Goal: Task Accomplishment & Management: Manage account settings

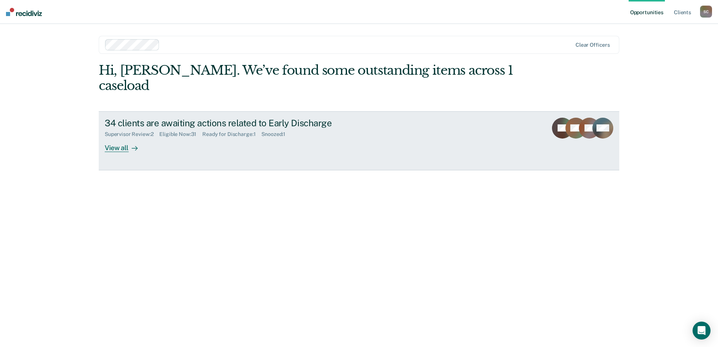
click at [109, 138] on div "View all" at bounding box center [126, 145] width 42 height 15
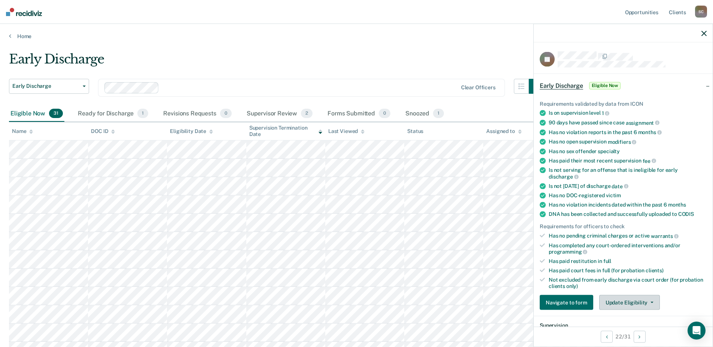
click at [650, 302] on icon "button" at bounding box center [651, 302] width 3 height 1
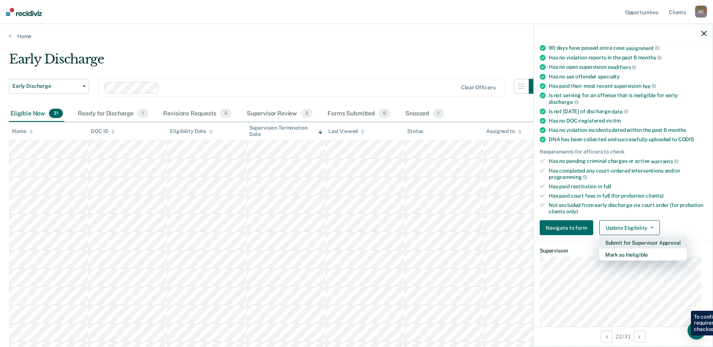
scroll to position [112, 0]
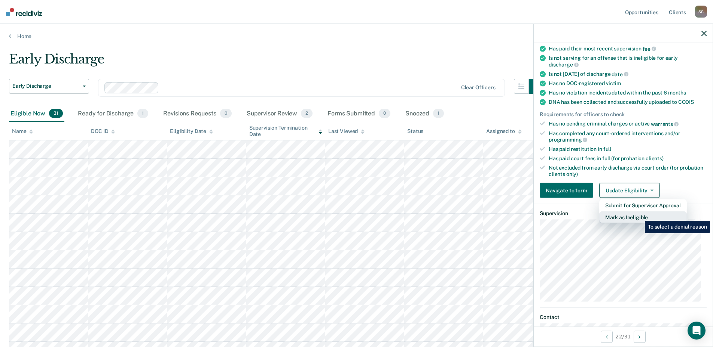
click at [639, 215] on button "Mark as Ineligible" at bounding box center [643, 218] width 88 height 12
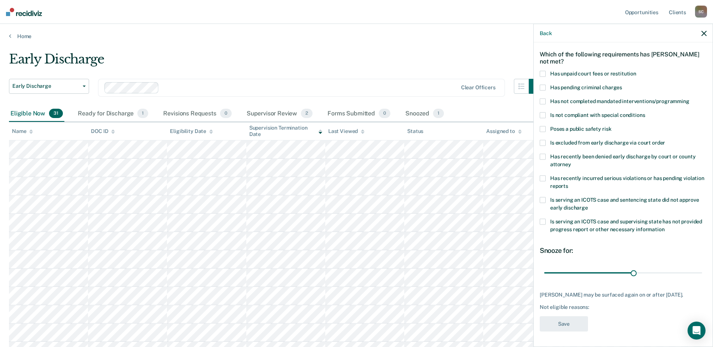
scroll to position [34, 0]
click at [542, 113] on span at bounding box center [542, 116] width 6 height 6
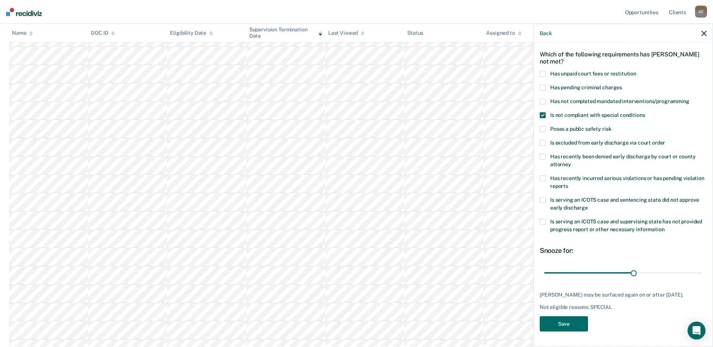
scroll to position [0, 0]
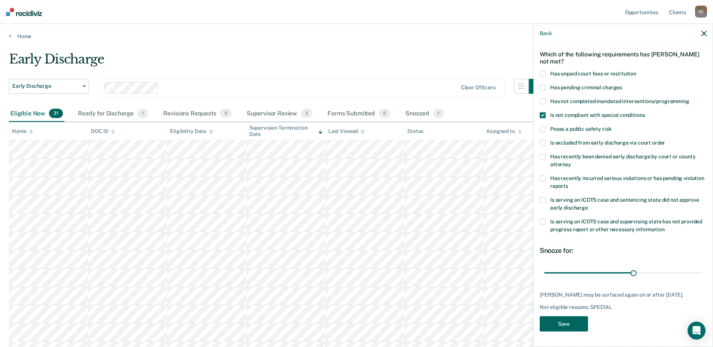
click at [565, 325] on button "Save" at bounding box center [563, 324] width 48 height 15
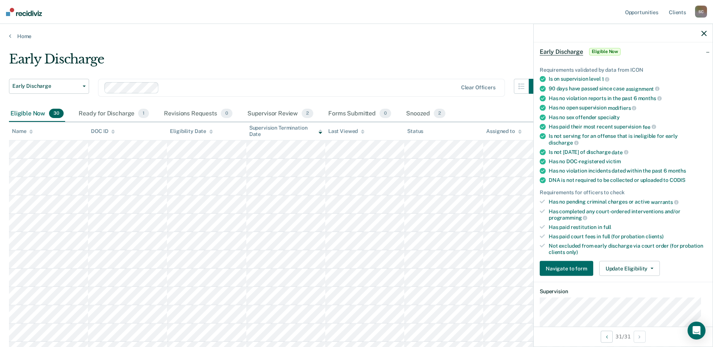
click at [704, 33] on icon "button" at bounding box center [703, 33] width 5 height 5
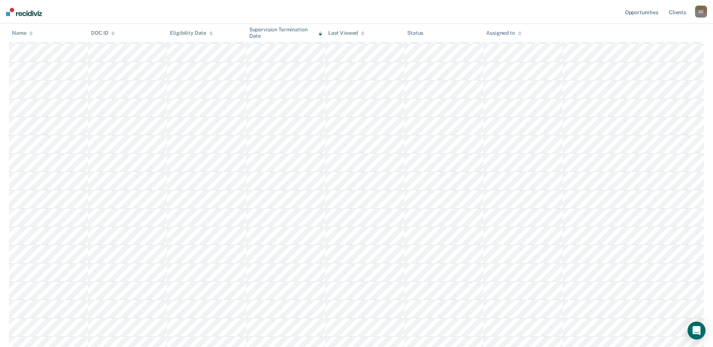
scroll to position [397, 0]
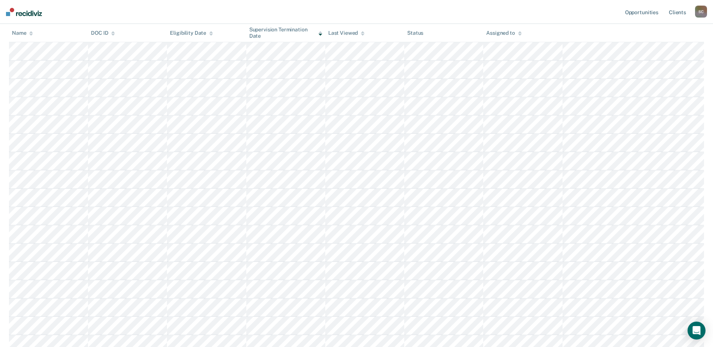
scroll to position [0, 0]
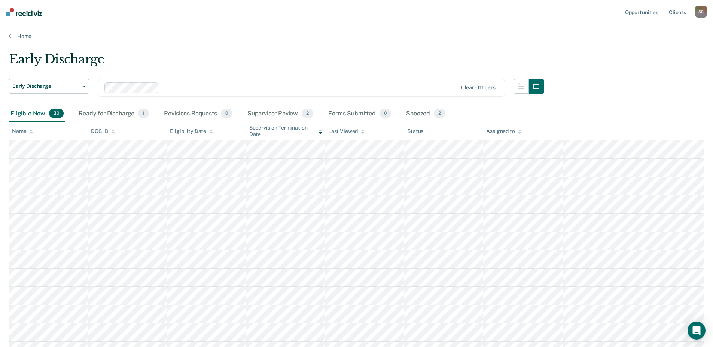
click at [314, 133] on div "Supervision Termination Date" at bounding box center [285, 131] width 73 height 13
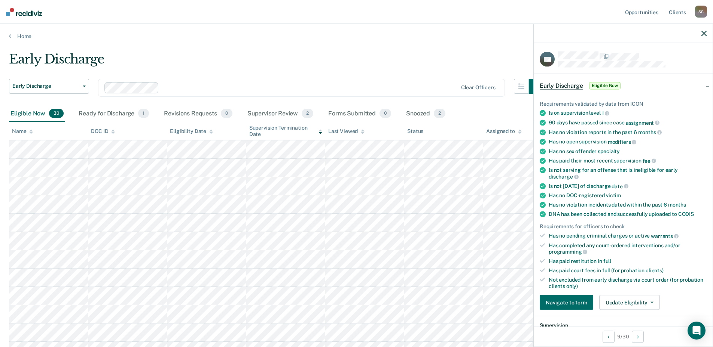
scroll to position [171, 0]
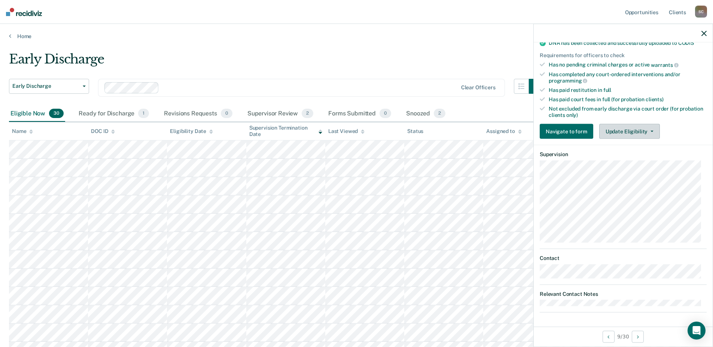
click at [645, 124] on button "Update Eligibility" at bounding box center [629, 131] width 61 height 15
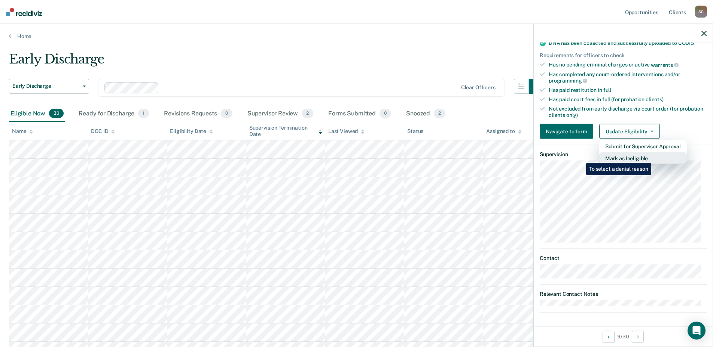
click at [652, 157] on button "Mark as Ineligible" at bounding box center [643, 159] width 88 height 12
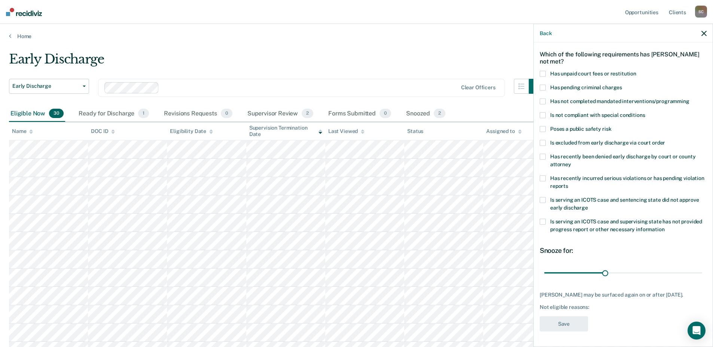
click at [542, 71] on span at bounding box center [542, 74] width 6 height 6
click at [557, 324] on button "Save" at bounding box center [563, 324] width 48 height 15
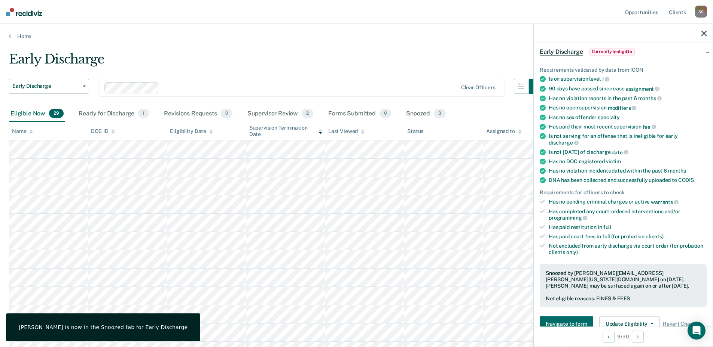
click at [704, 33] on icon "button" at bounding box center [703, 33] width 5 height 5
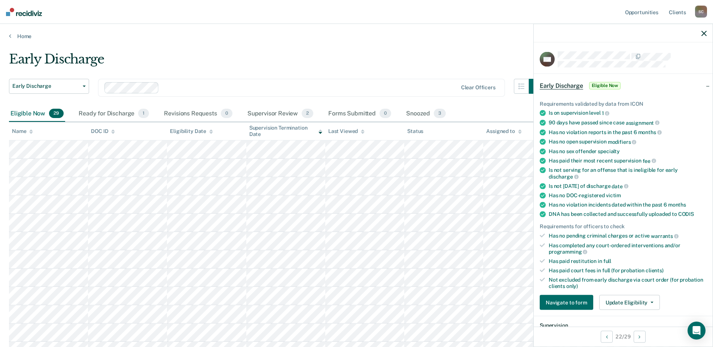
click at [704, 33] on icon "button" at bounding box center [703, 33] width 5 height 5
